Goal: Task Accomplishment & Management: Complete application form

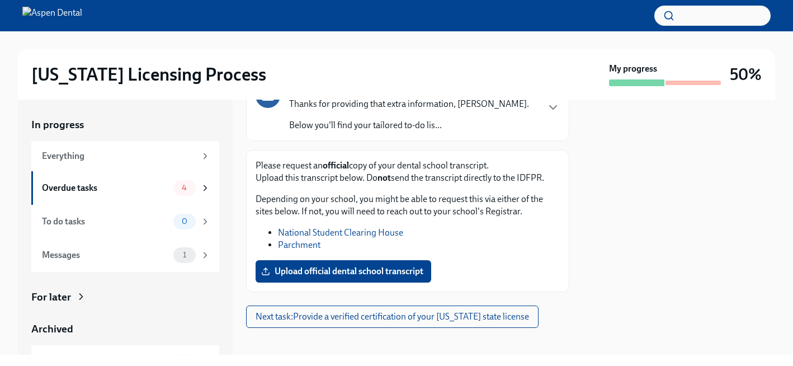
scroll to position [117, 0]
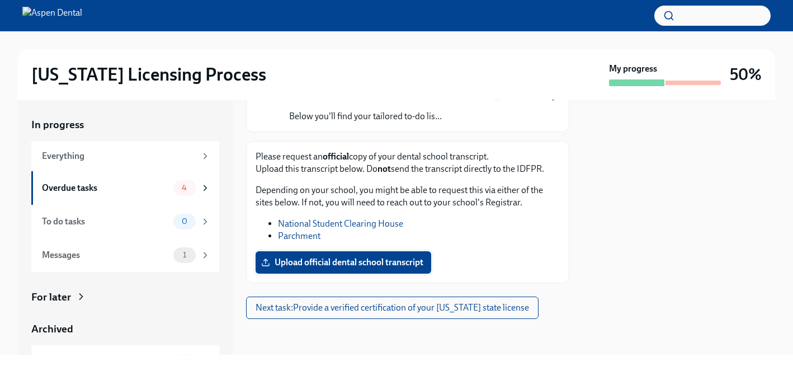
click at [317, 261] on span "Upload official dental school transcript" at bounding box center [344, 262] width 160 height 11
click at [0, 0] on input "Upload official dental school transcript" at bounding box center [0, 0] width 0 height 0
click at [323, 263] on span "Dental Degree Transcript.pdf" at bounding box center [325, 262] width 123 height 11
click at [0, 0] on input "Dental Degree Transcript.pdf" at bounding box center [0, 0] width 0 height 0
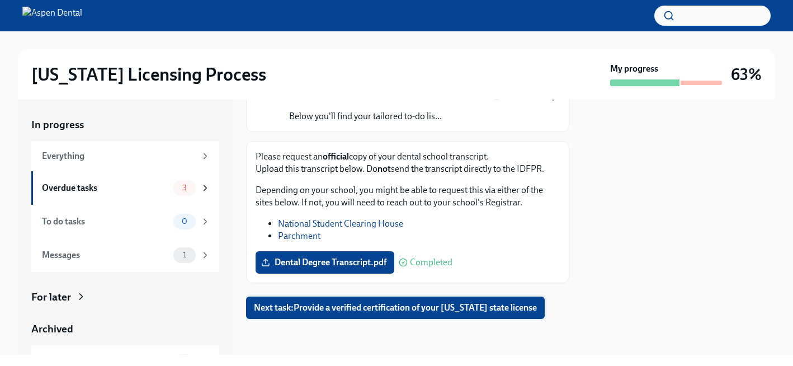
click at [514, 310] on span "Next task : Provide a verified certification of your [US_STATE] state license" at bounding box center [395, 307] width 283 height 11
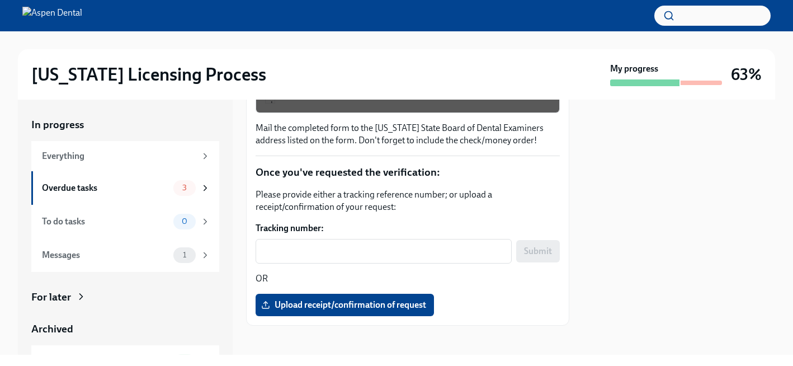
scroll to position [279, 0]
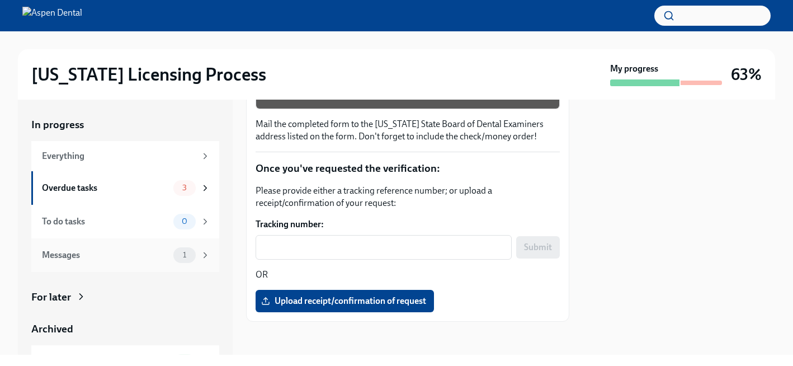
click at [110, 257] on div "Messages" at bounding box center [105, 255] width 127 height 12
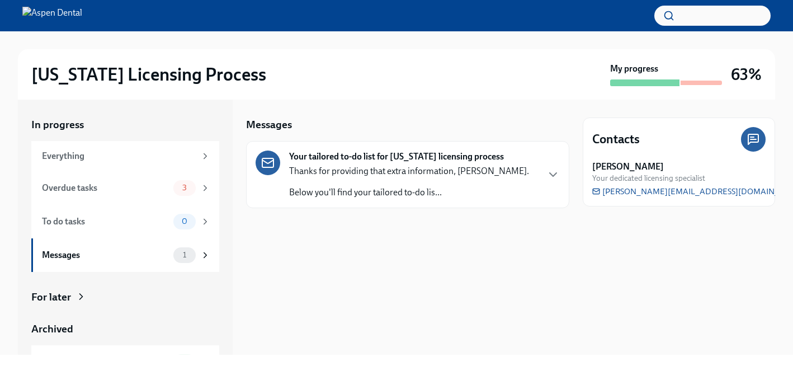
click at [386, 162] on div "Your tailored to-do list for [US_STATE] licensing process Thanks for providing …" at bounding box center [409, 175] width 240 height 48
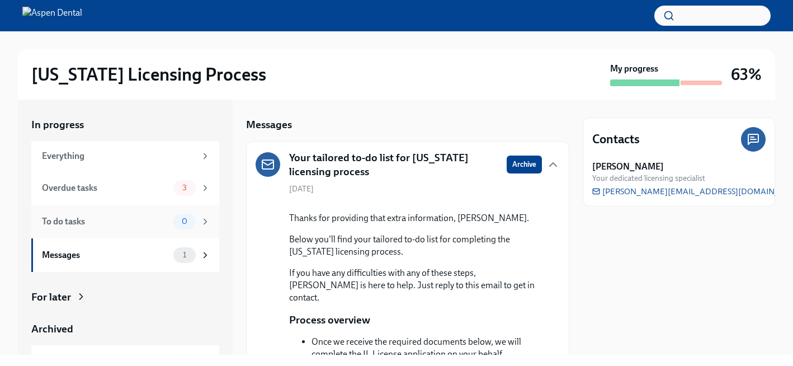
click at [124, 224] on div "To do tasks" at bounding box center [105, 221] width 127 height 12
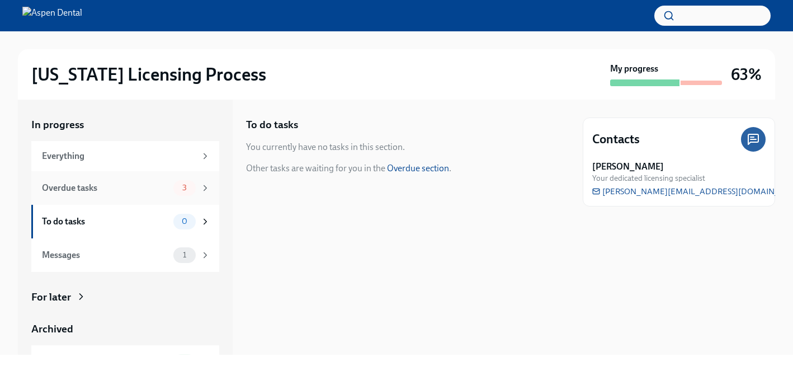
click at [147, 192] on div "Overdue tasks" at bounding box center [105, 188] width 127 height 12
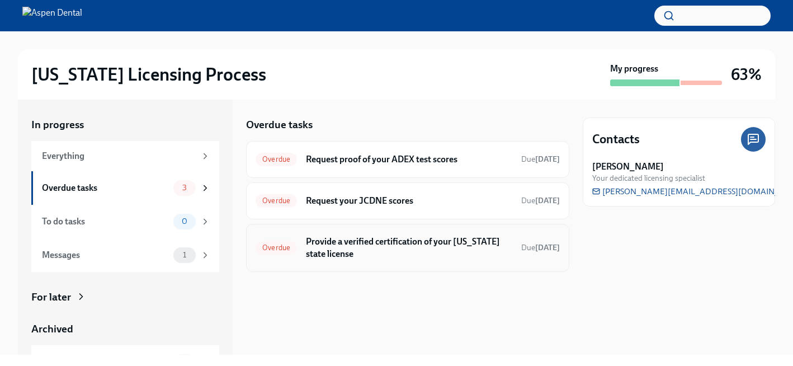
click at [344, 245] on h6 "Provide a verified certification of your [US_STATE] state license" at bounding box center [409, 248] width 206 height 25
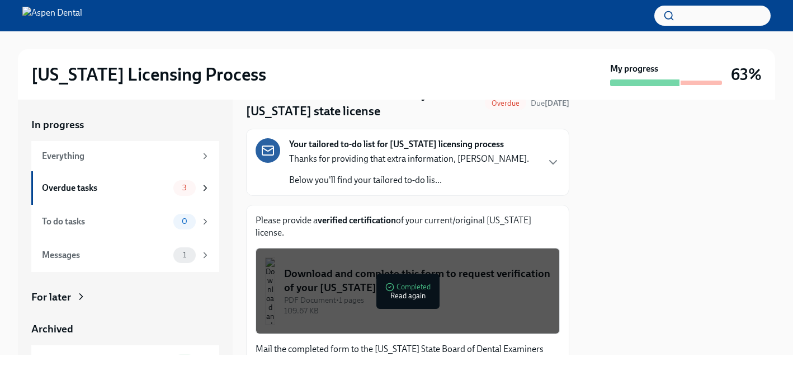
scroll to position [55, 0]
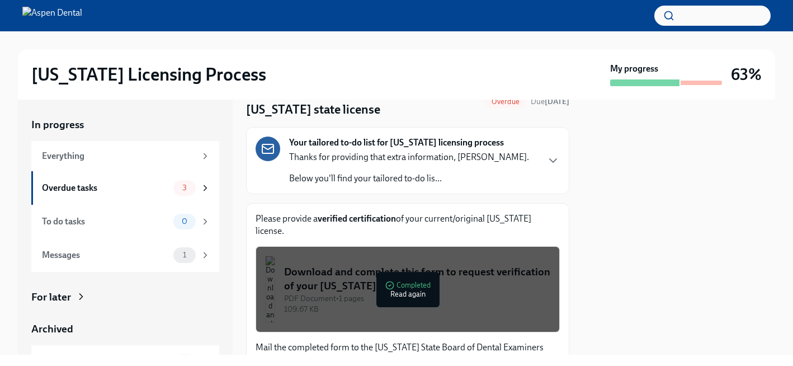
click at [347, 283] on div "Download and complete this form to request verification of your [US_STATE] lice…" at bounding box center [417, 279] width 266 height 29
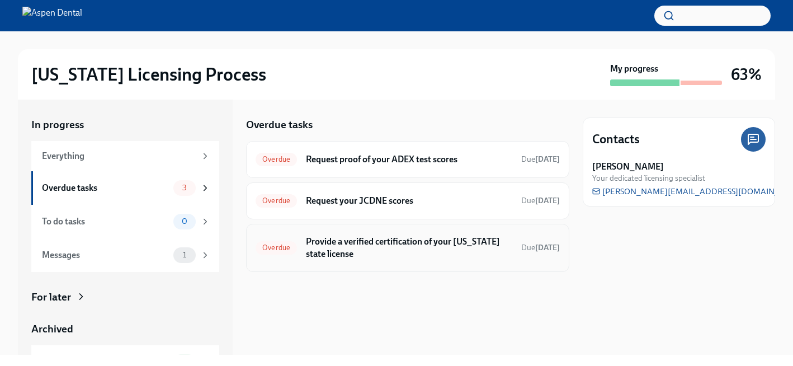
click at [323, 248] on h6 "Provide a verified certification of your [US_STATE] state license" at bounding box center [409, 248] width 206 height 25
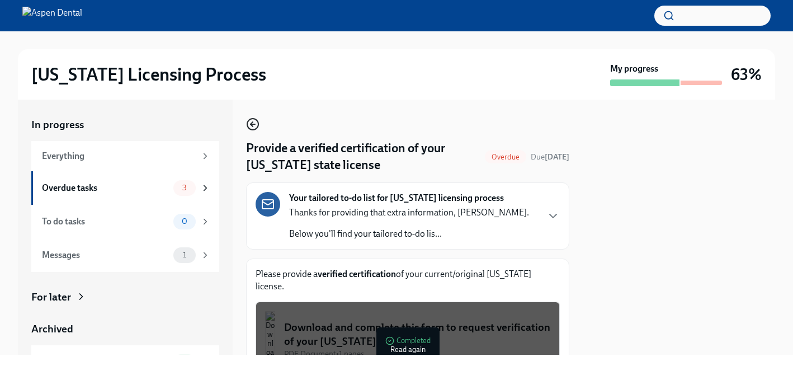
click at [257, 120] on circle "button" at bounding box center [252, 124] width 11 height 11
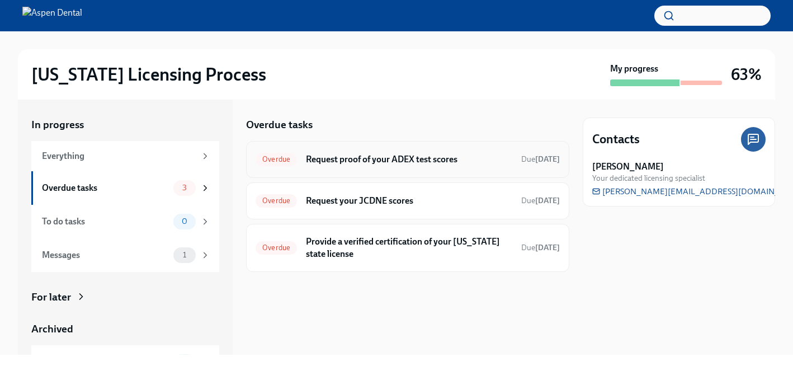
click at [440, 167] on div "Overdue Request proof of your ADEX test scores Due [DATE]" at bounding box center [408, 160] width 304 height 18
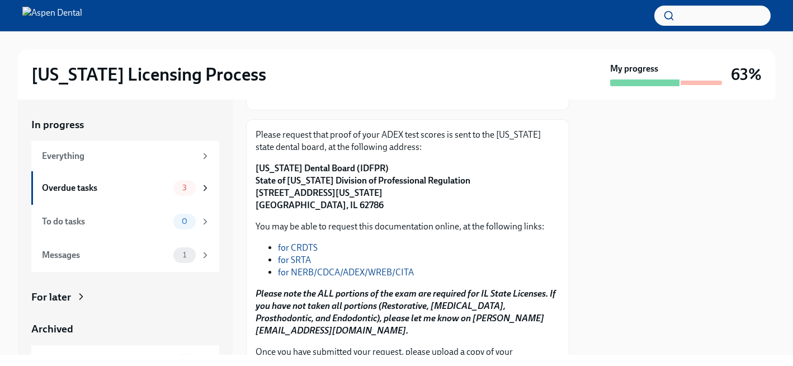
scroll to position [123, 0]
drag, startPoint x: 420, startPoint y: 321, endPoint x: 419, endPoint y: 314, distance: 6.8
click at [420, 321] on p "Please note the ALL portions of the exam are required for IL State Licenses. If…" at bounding box center [408, 311] width 304 height 49
click at [349, 271] on link "for NERB/CDCA/ADEX/WREB/CITA" at bounding box center [346, 271] width 136 height 11
